Goal: Task Accomplishment & Management: Use online tool/utility

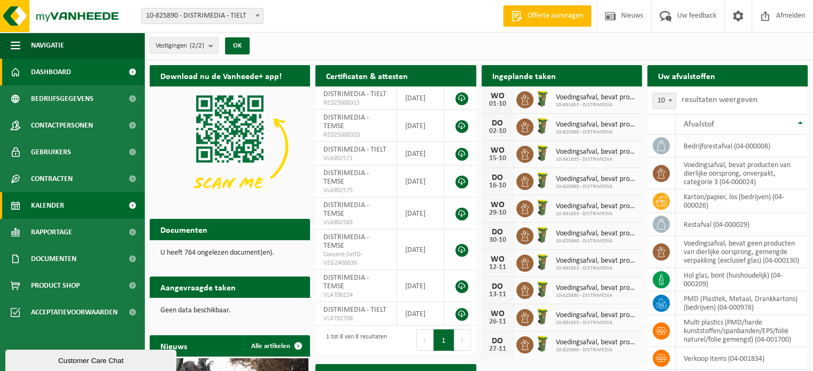
click at [60, 205] on span "Kalender" at bounding box center [47, 205] width 33 height 27
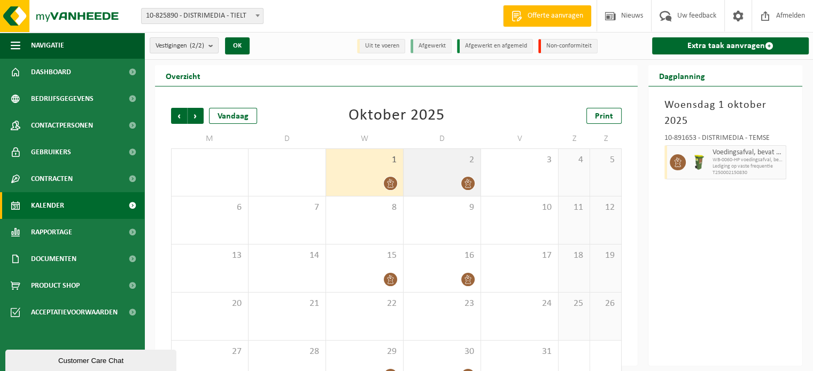
click at [448, 182] on div at bounding box center [442, 183] width 66 height 14
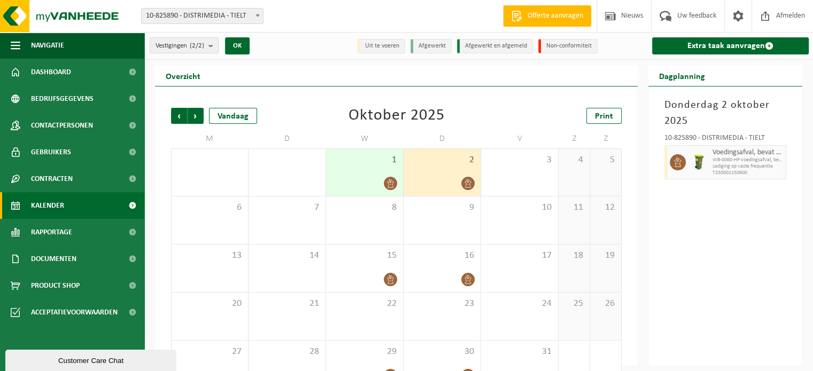
click at [353, 179] on div at bounding box center [364, 183] width 66 height 14
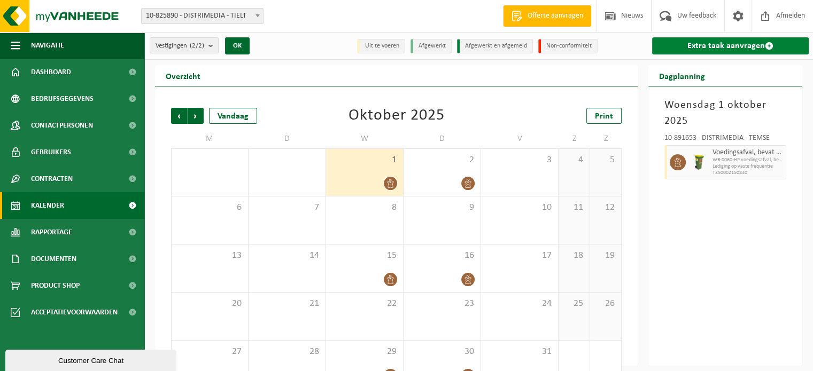
click at [726, 45] on link "Extra taak aanvragen" at bounding box center [730, 45] width 157 height 17
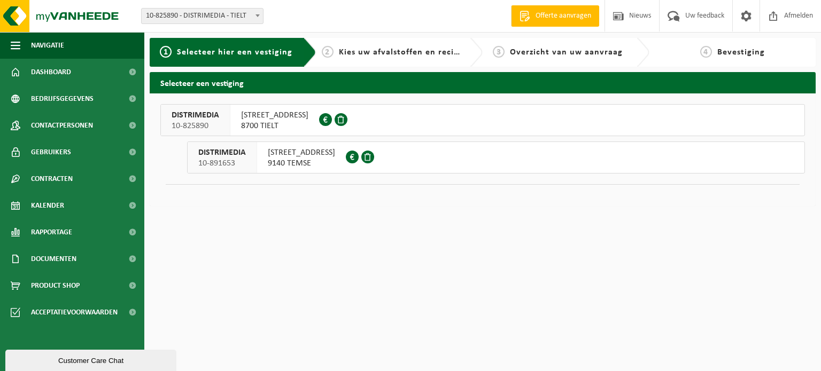
click at [307, 162] on span "9140 TEMSE" at bounding box center [301, 163] width 67 height 11
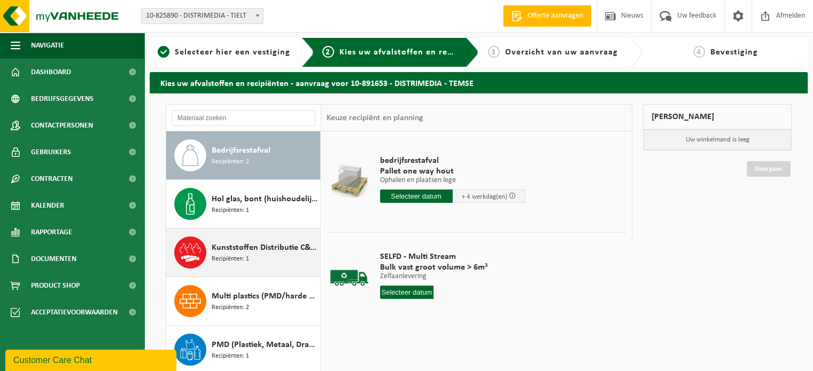
scroll to position [53, 0]
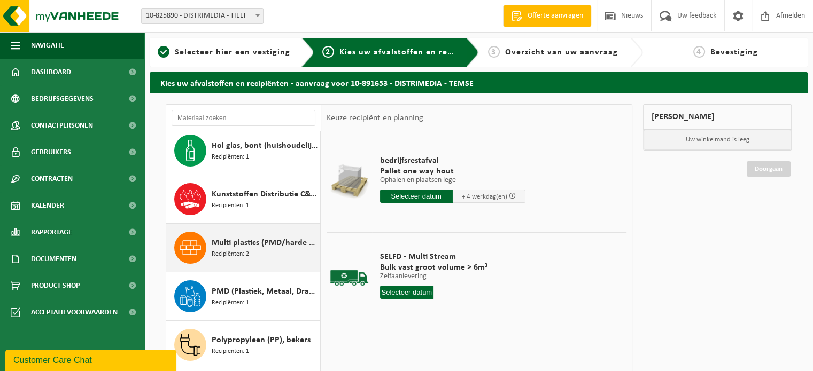
click at [233, 247] on span "Multi plastics (PMD/harde kunststoffen/spanbanden/EPS/folie naturel/folie gemen…" at bounding box center [265, 243] width 106 height 13
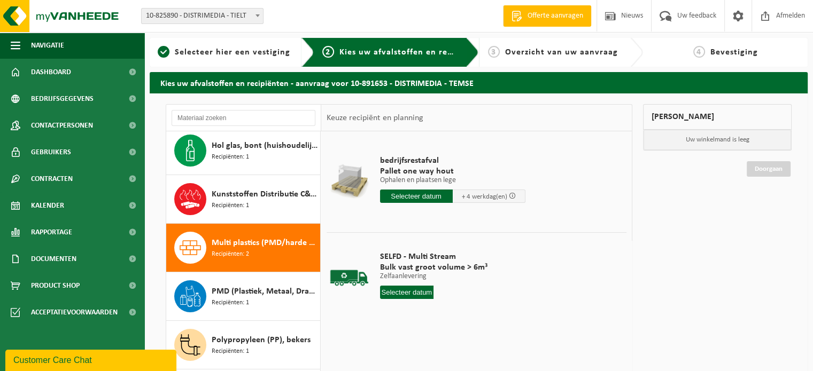
scroll to position [115, 0]
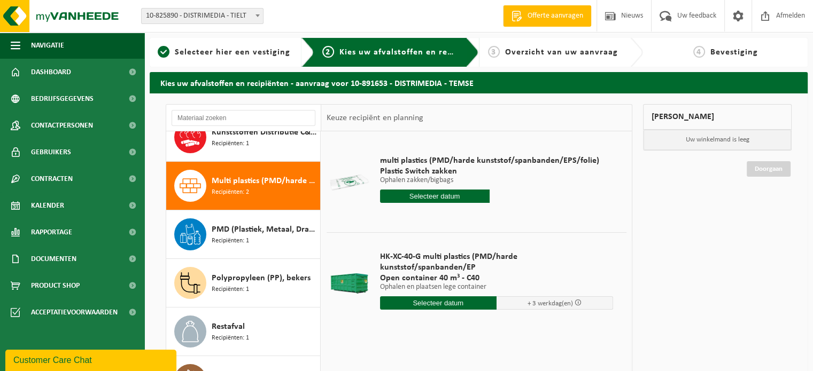
click at [466, 273] on span "Open container 40 m³ - C40" at bounding box center [497, 278] width 234 height 11
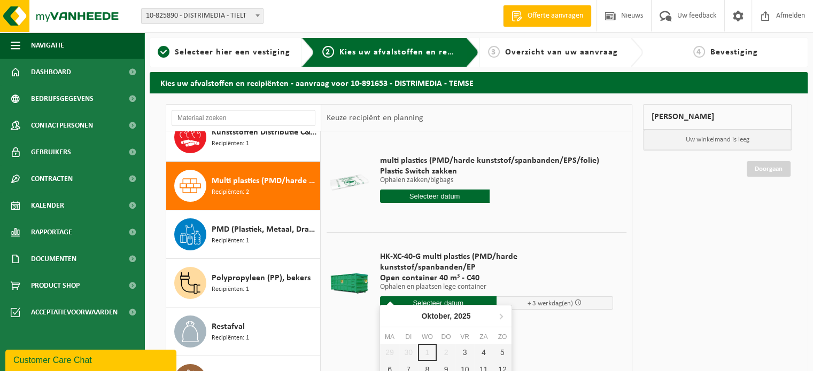
click at [437, 297] on input "text" at bounding box center [438, 303] width 117 height 13
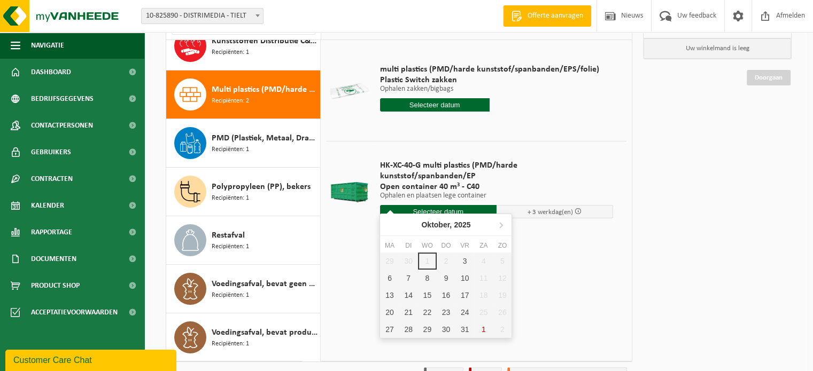
scroll to position [150, 0]
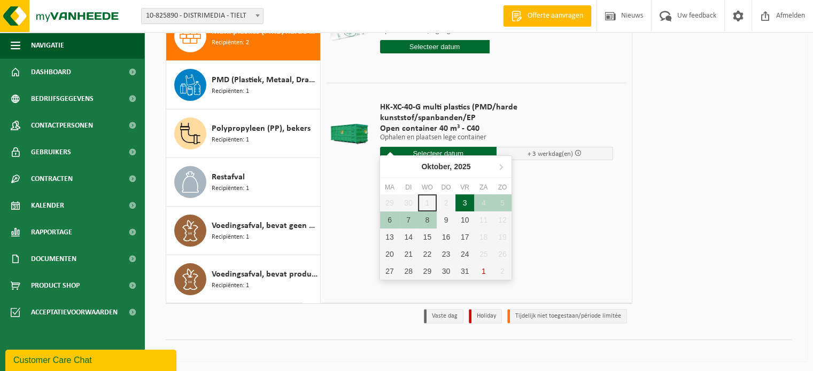
click at [466, 203] on div "3" at bounding box center [464, 203] width 19 height 17
type input "Van 2025-10-03"
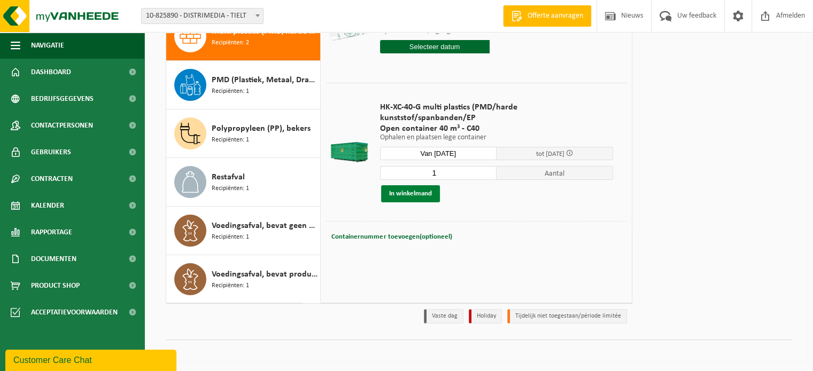
click at [400, 185] on button "In winkelmand" at bounding box center [410, 193] width 59 height 17
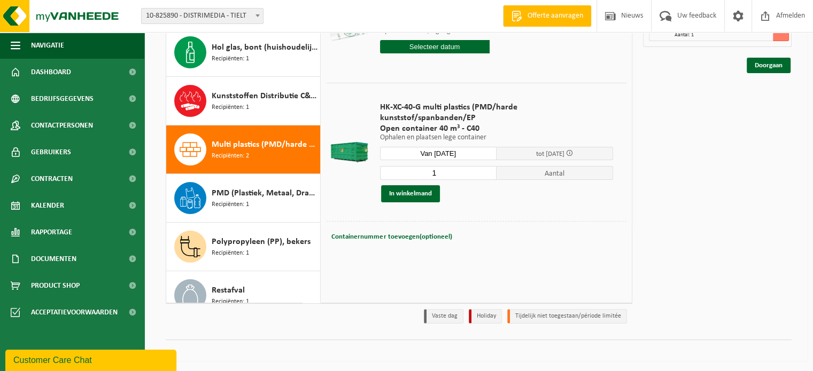
scroll to position [0, 0]
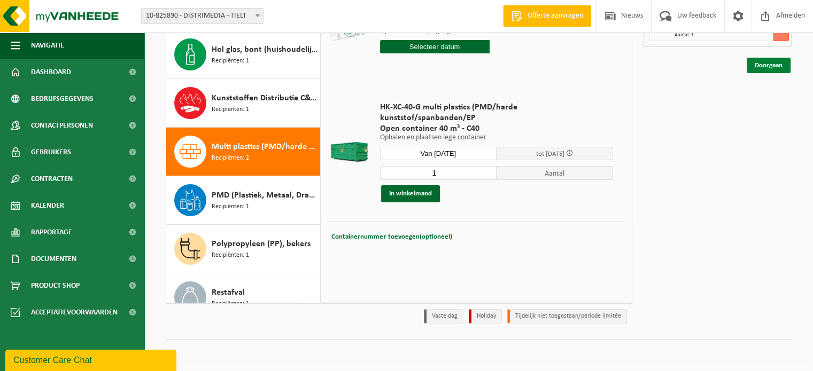
click at [761, 69] on link "Doorgaan" at bounding box center [769, 66] width 44 height 16
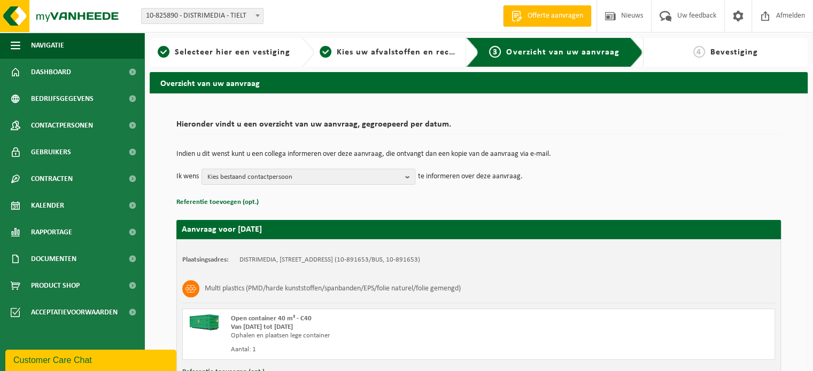
scroll to position [86, 0]
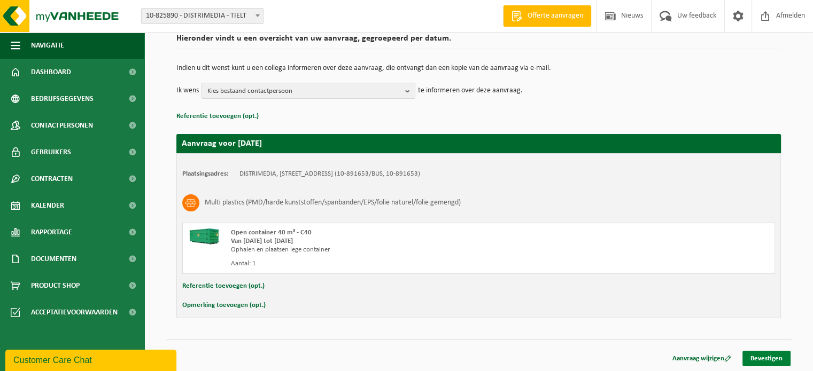
click at [760, 361] on link "Bevestigen" at bounding box center [766, 359] width 48 height 16
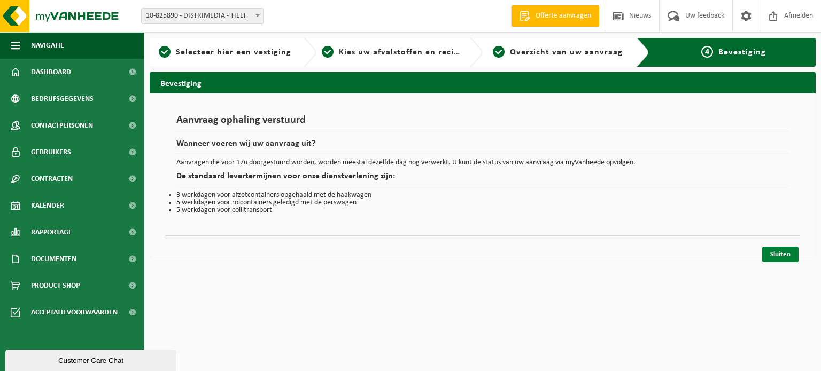
click at [772, 256] on link "Sluiten" at bounding box center [780, 255] width 36 height 16
